Goal: Information Seeking & Learning: Learn about a topic

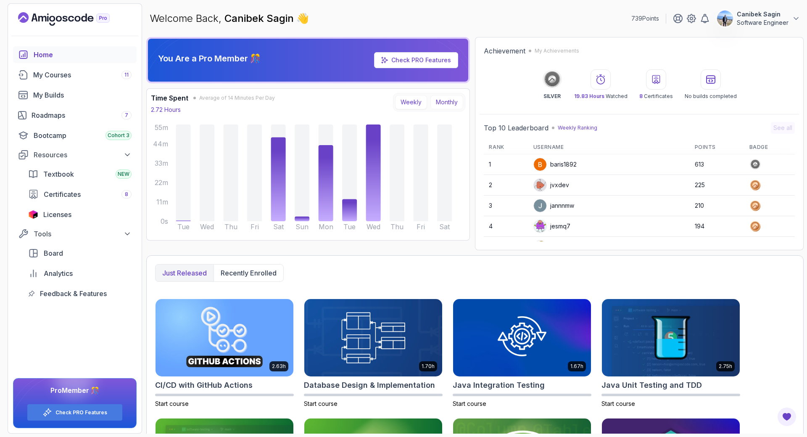
click at [447, 98] on button "Monthly" at bounding box center [446, 102] width 33 height 14
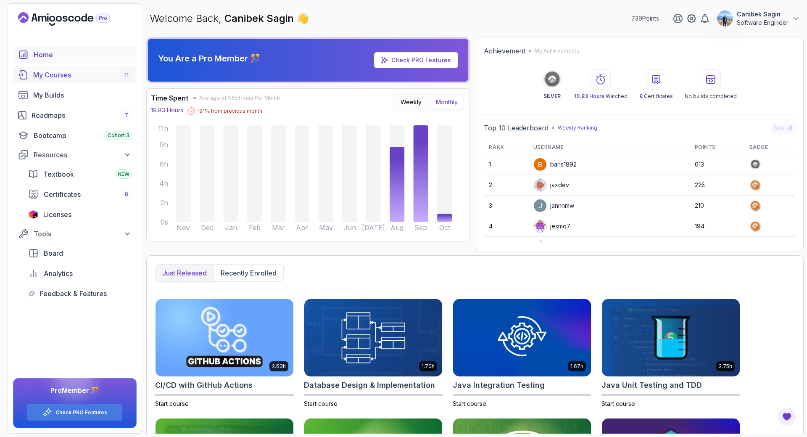
click at [53, 74] on div "My Courses 11" at bounding box center [82, 75] width 98 height 10
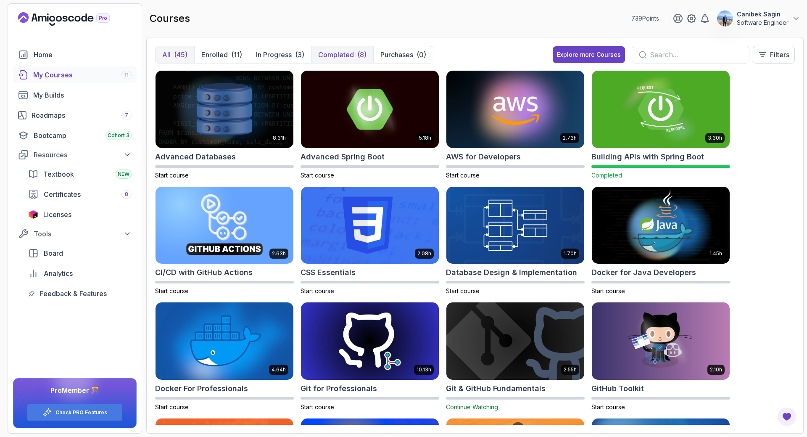
click at [335, 56] on p "Completed" at bounding box center [336, 55] width 36 height 10
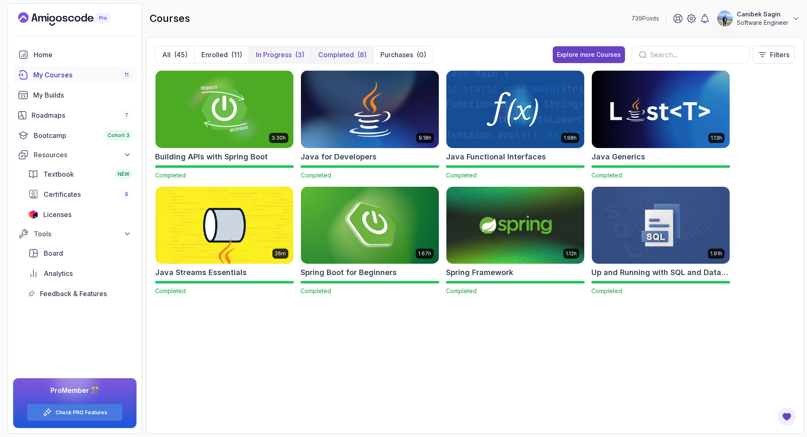
click at [269, 56] on p "In Progress" at bounding box center [274, 55] width 36 height 10
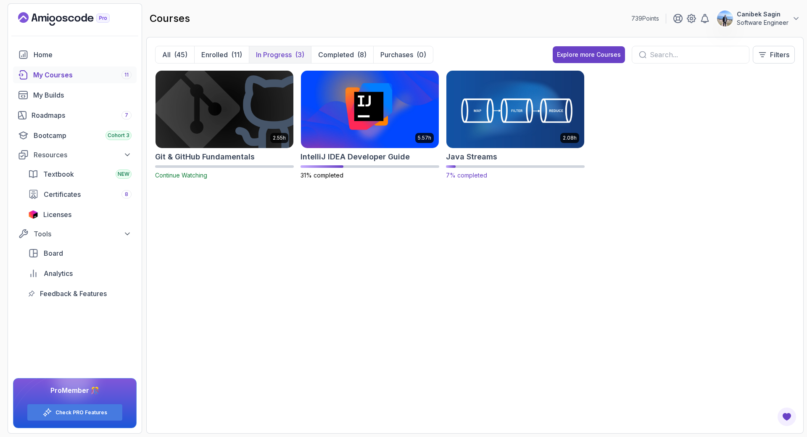
click at [477, 125] on img at bounding box center [515, 109] width 145 height 81
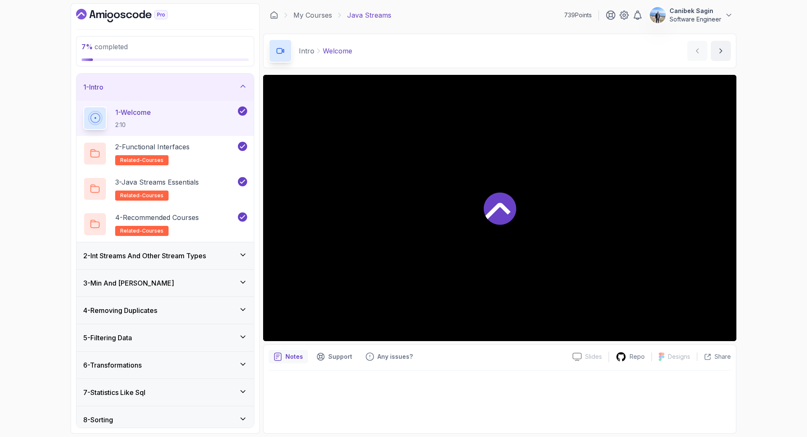
click at [196, 261] on div "2 - Int Streams And Other Stream Types" at bounding box center [165, 255] width 177 height 27
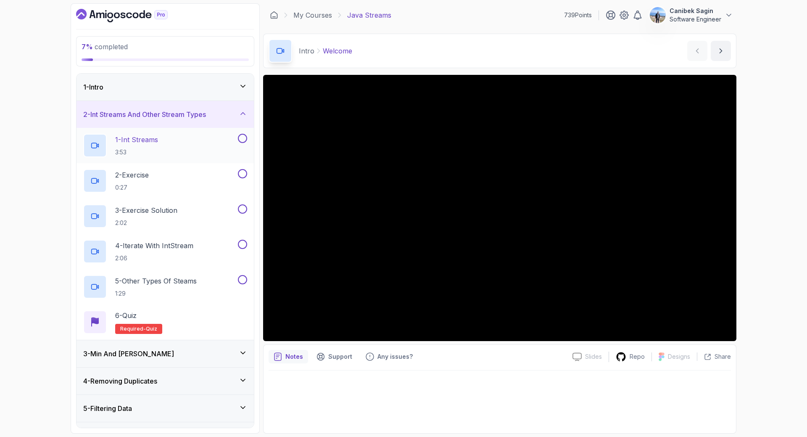
click at [201, 140] on div "1 - Int Streams 3:53" at bounding box center [159, 146] width 153 height 24
click at [153, 89] on div "1 - Intro" at bounding box center [165, 87] width 164 height 10
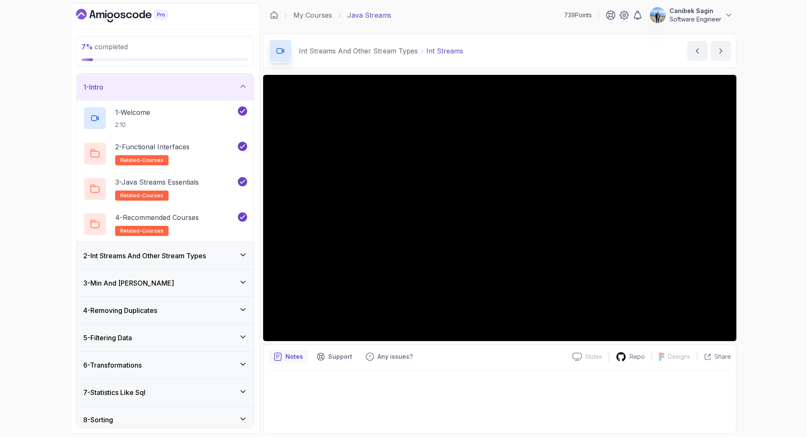
click at [165, 252] on h3 "2 - Int Streams And Other Stream Types" at bounding box center [144, 256] width 123 height 10
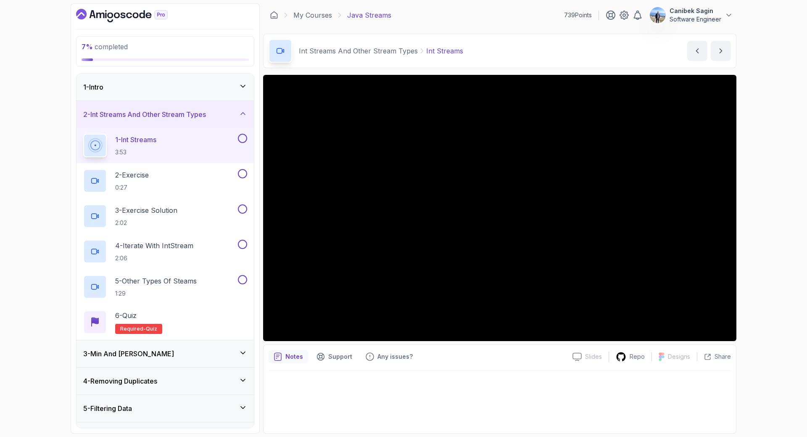
click at [143, 146] on h2 "1 - Int Streams 3:53" at bounding box center [135, 146] width 41 height 22
click at [756, 272] on div "7 % completed 1 - Intro 2 - Int Streams And Other Stream Types 1 - Int Streams …" at bounding box center [403, 218] width 807 height 437
